Goal: Task Accomplishment & Management: Complete application form

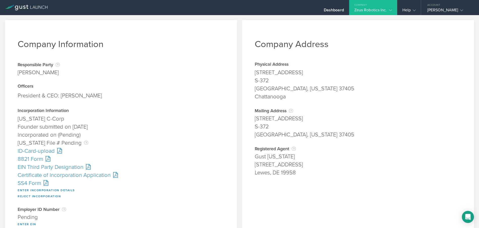
click at [64, 176] on div "Certificate of Incorporation Application" at bounding box center [121, 175] width 207 height 8
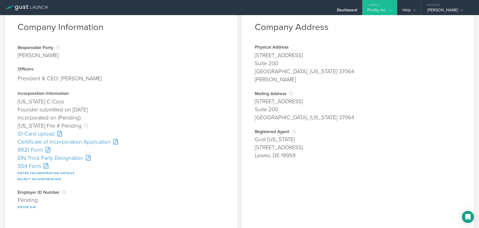
scroll to position [25, 0]
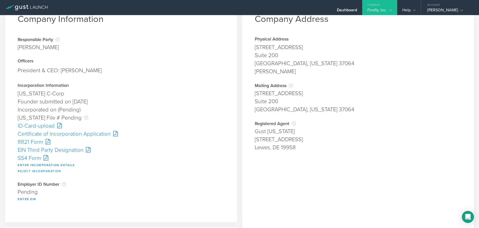
click at [35, 171] on button "Reject Incorporation" at bounding box center [39, 171] width 43 height 6
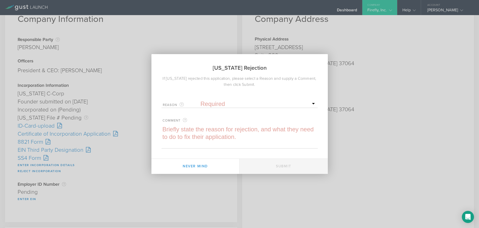
click at [227, 107] on select "Required Name was invalid Signature was invalid Other invalid reason" at bounding box center [259, 104] width 116 height 8
select select "name"
click at [201, 100] on select "Required Name was invalid Signature was invalid Other invalid reason" at bounding box center [259, 104] width 116 height 8
click at [189, 138] on textarea at bounding box center [240, 137] width 156 height 23
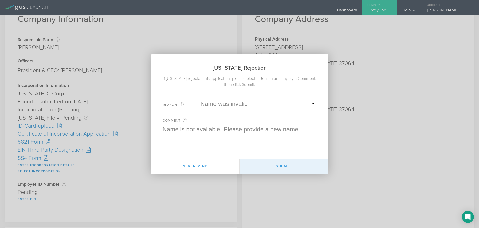
type textarea "Name is not available. Please provide a new name."
click at [290, 168] on button "Submit" at bounding box center [284, 166] width 88 height 15
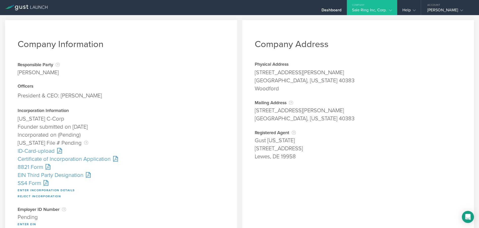
click at [56, 160] on div "Certificate of Incorporation Application" at bounding box center [121, 159] width 207 height 8
